Goal: Task Accomplishment & Management: Manage account settings

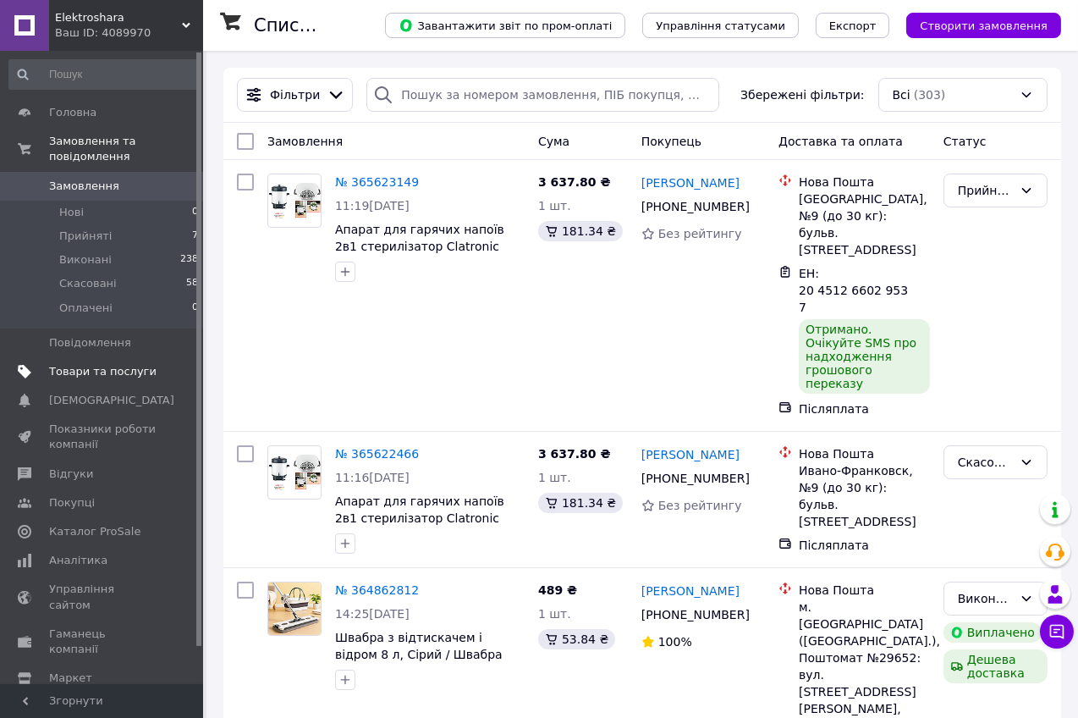
click at [139, 364] on span "Товари та послуги" at bounding box center [102, 371] width 107 height 15
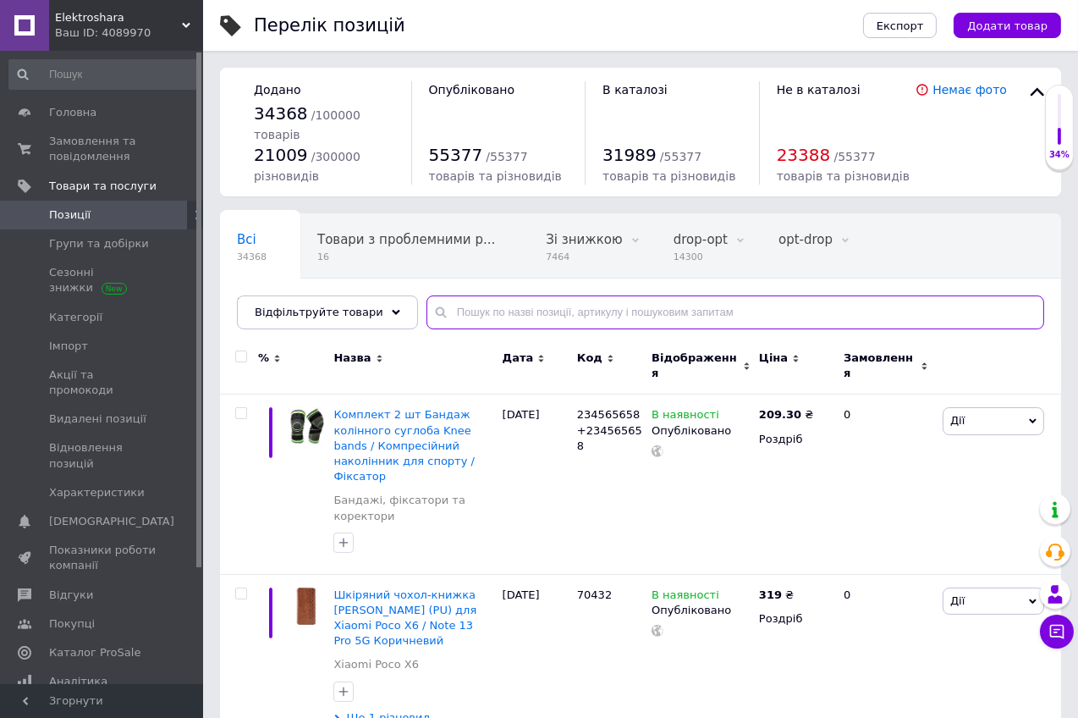
click at [538, 313] on input "text" at bounding box center [736, 312] width 618 height 34
paste input "234577394"
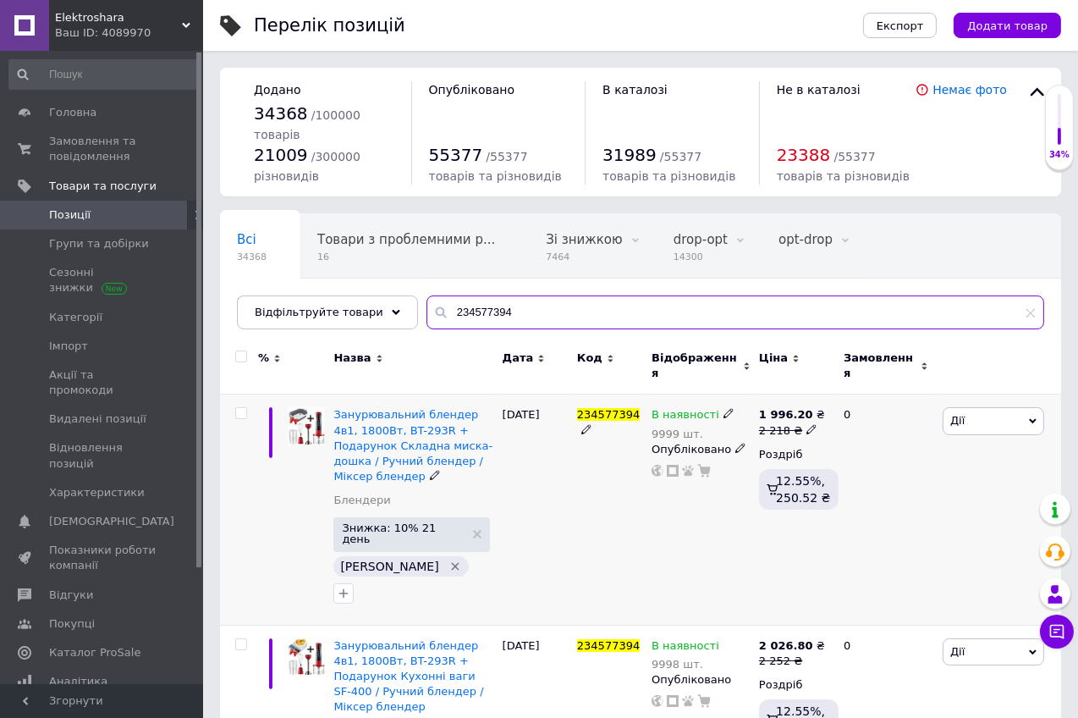
type input "234577394"
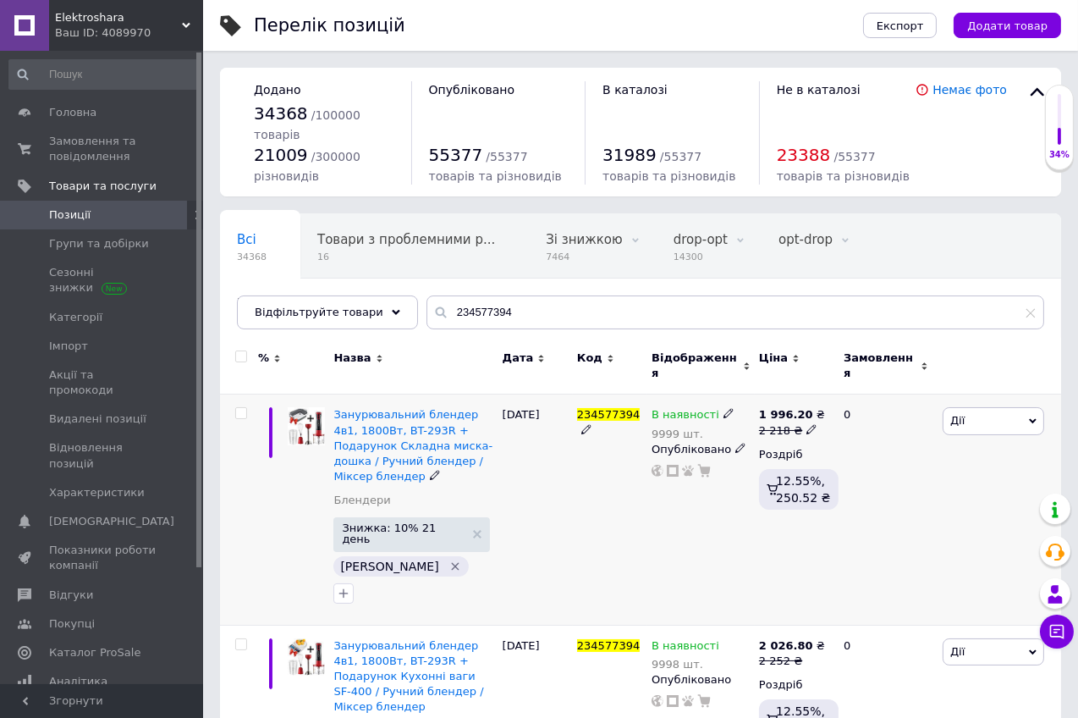
click at [725, 409] on use at bounding box center [728, 413] width 9 height 9
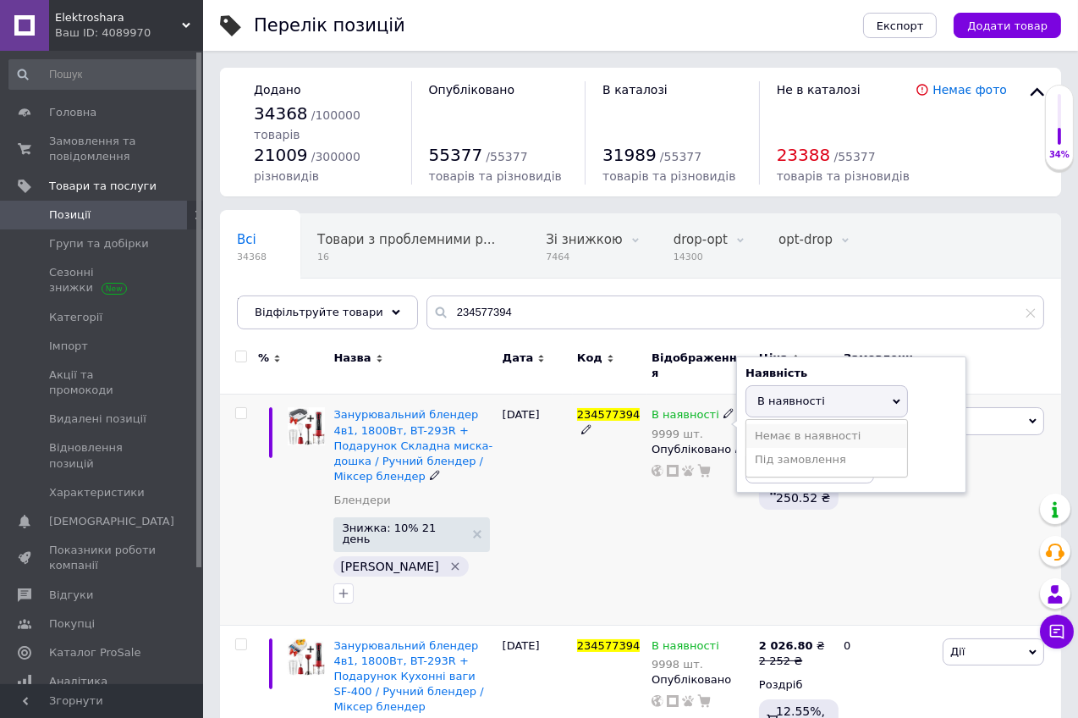
click at [797, 429] on li "Немає в наявності" at bounding box center [827, 436] width 161 height 24
click at [798, 453] on input "9999" at bounding box center [810, 466] width 129 height 34
type input "9"
click at [664, 501] on div "В наявності 9999 шт. Наявність Немає в наявності В наявності Під замовлення Зал…" at bounding box center [701, 509] width 107 height 230
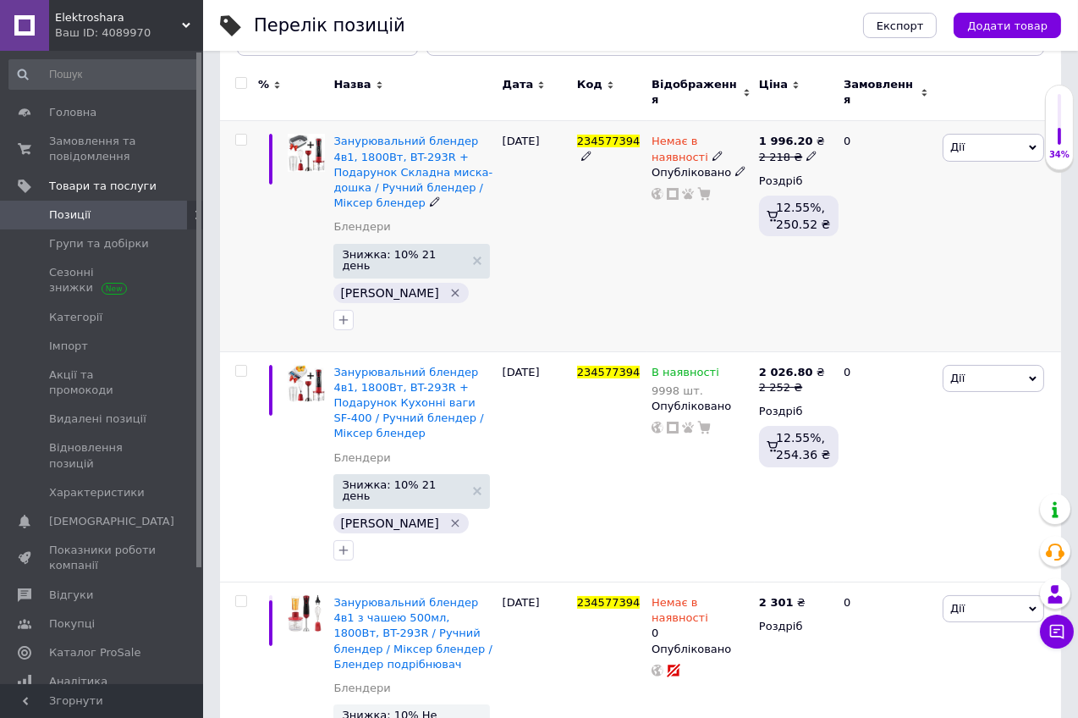
scroll to position [264, 0]
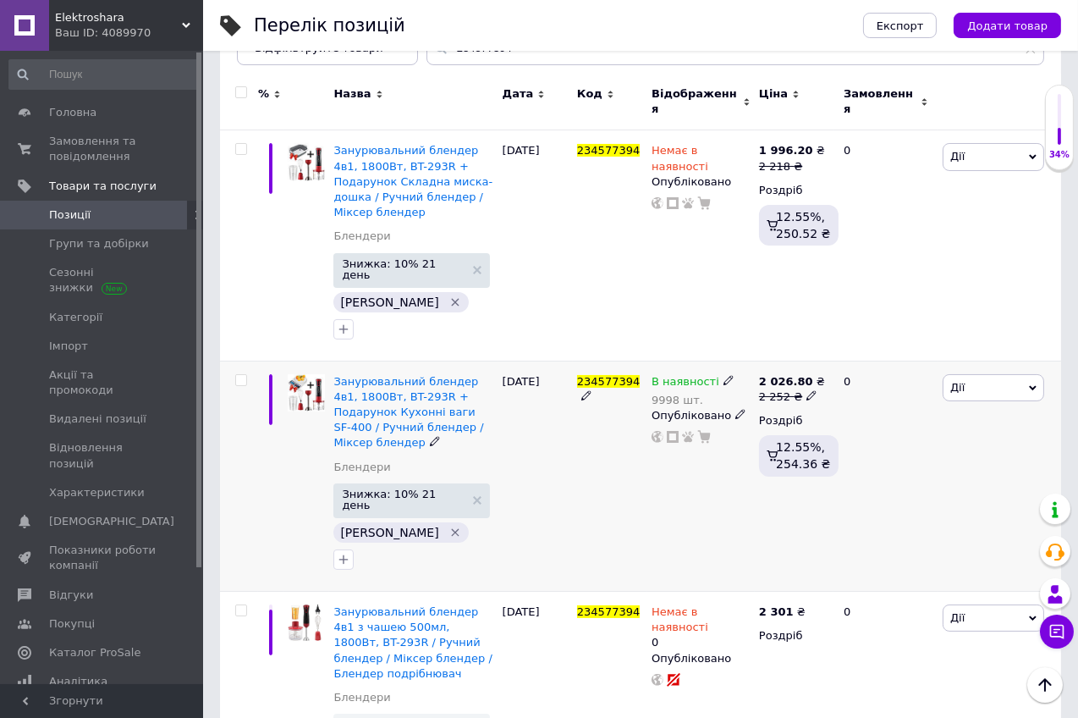
click at [724, 375] on icon at bounding box center [729, 380] width 10 height 10
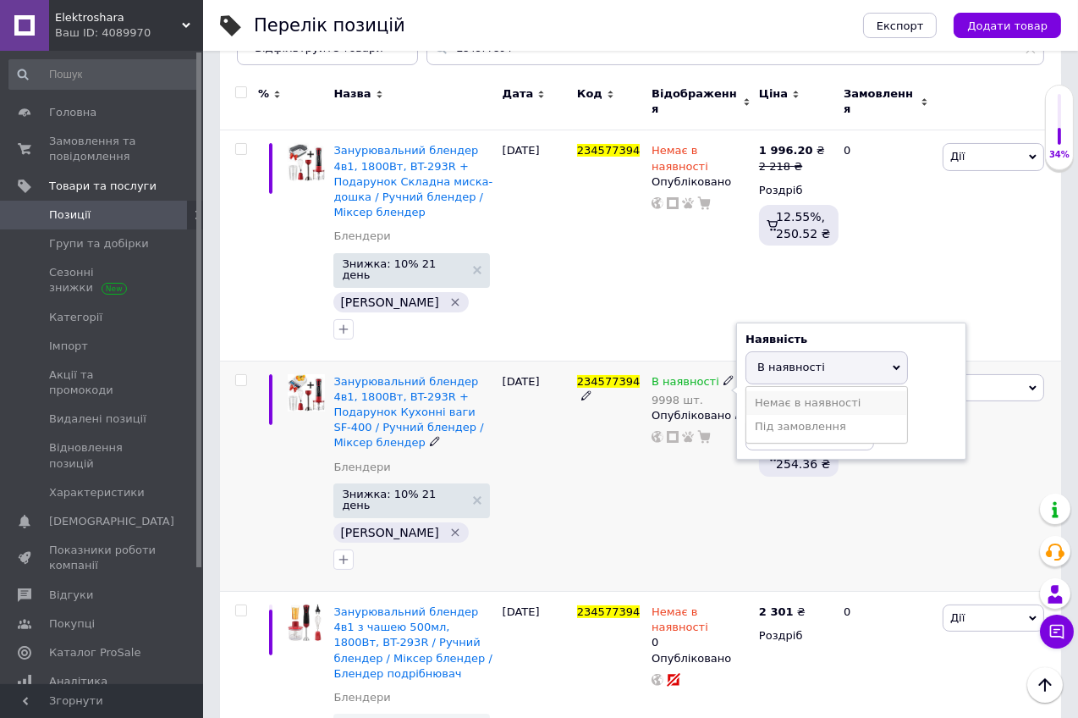
click at [800, 391] on li "Немає в наявності" at bounding box center [827, 403] width 161 height 24
click at [797, 416] on input "9998" at bounding box center [810, 433] width 129 height 34
type input "9"
click at [585, 430] on div "234577394" at bounding box center [610, 476] width 74 height 230
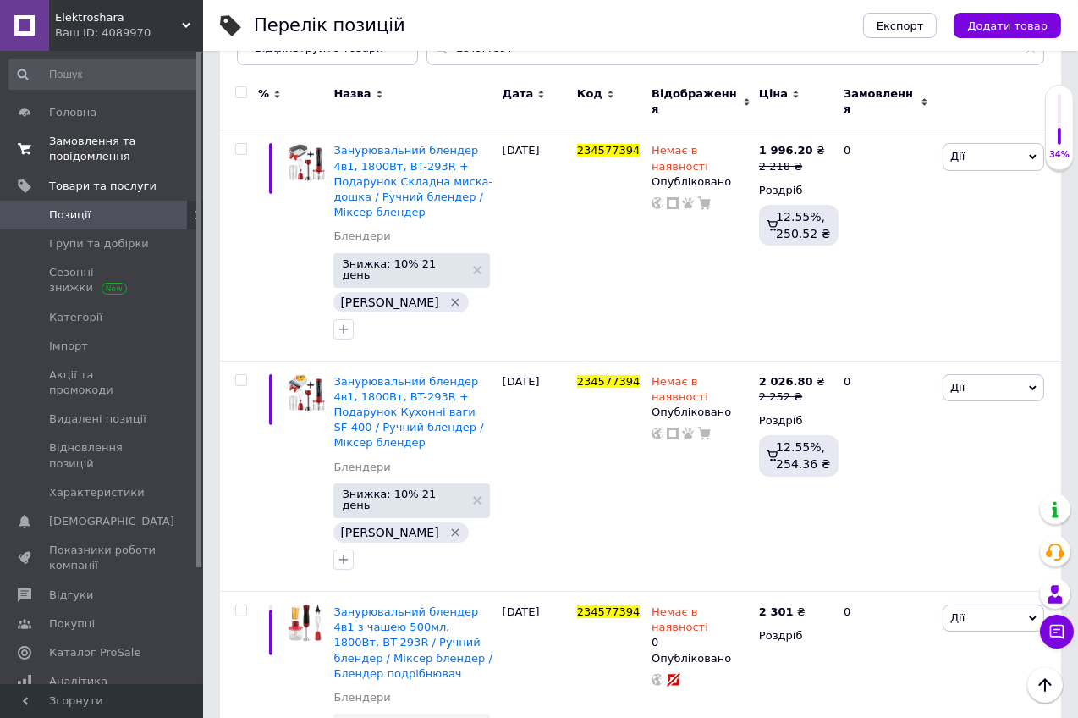
click at [86, 134] on span "Замовлення та повідомлення" at bounding box center [102, 149] width 107 height 30
